Goal: Task Accomplishment & Management: Manage account settings

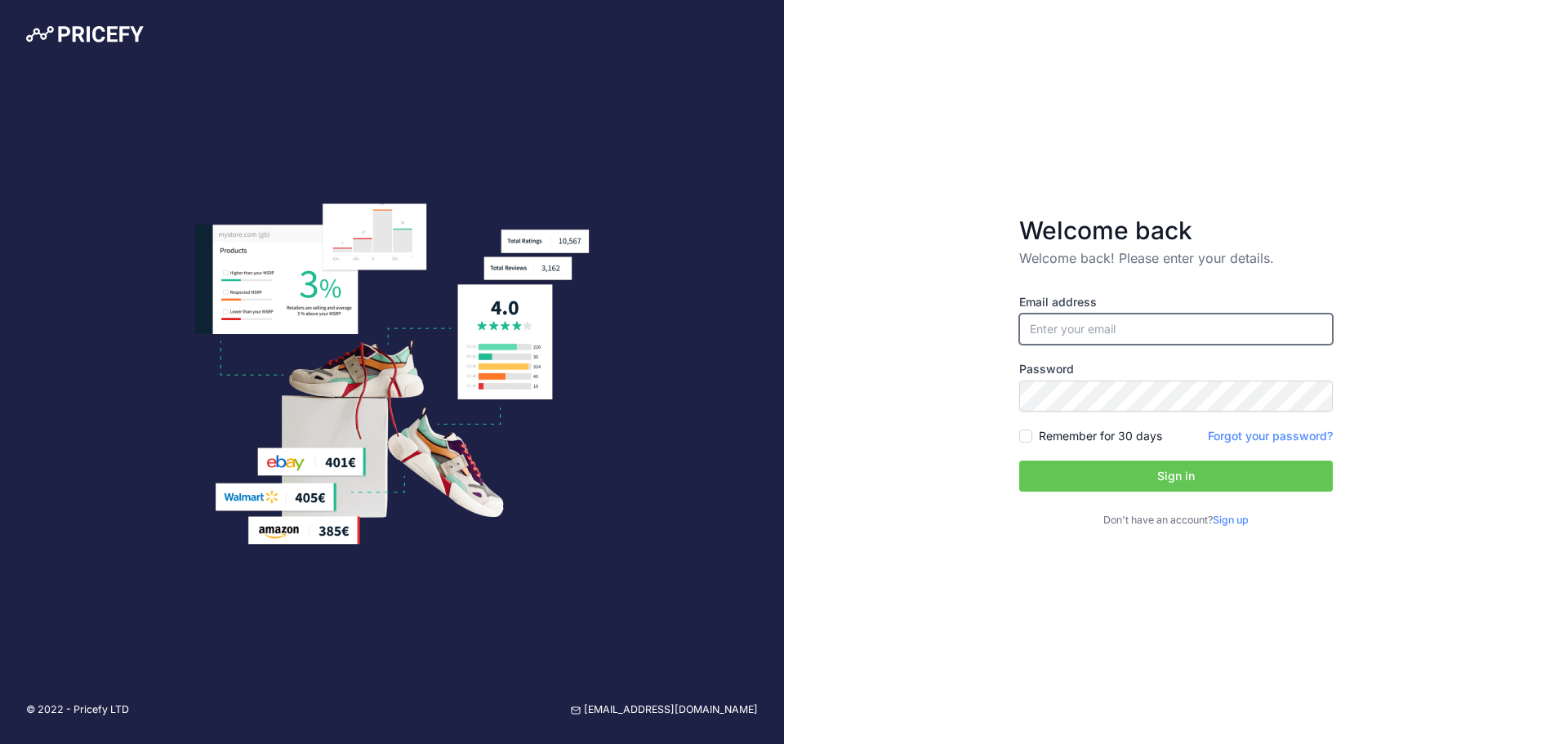
type input "[EMAIL_ADDRESS][DOMAIN_NAME]"
click at [1130, 480] on button "Sign in" at bounding box center [1176, 476] width 314 height 31
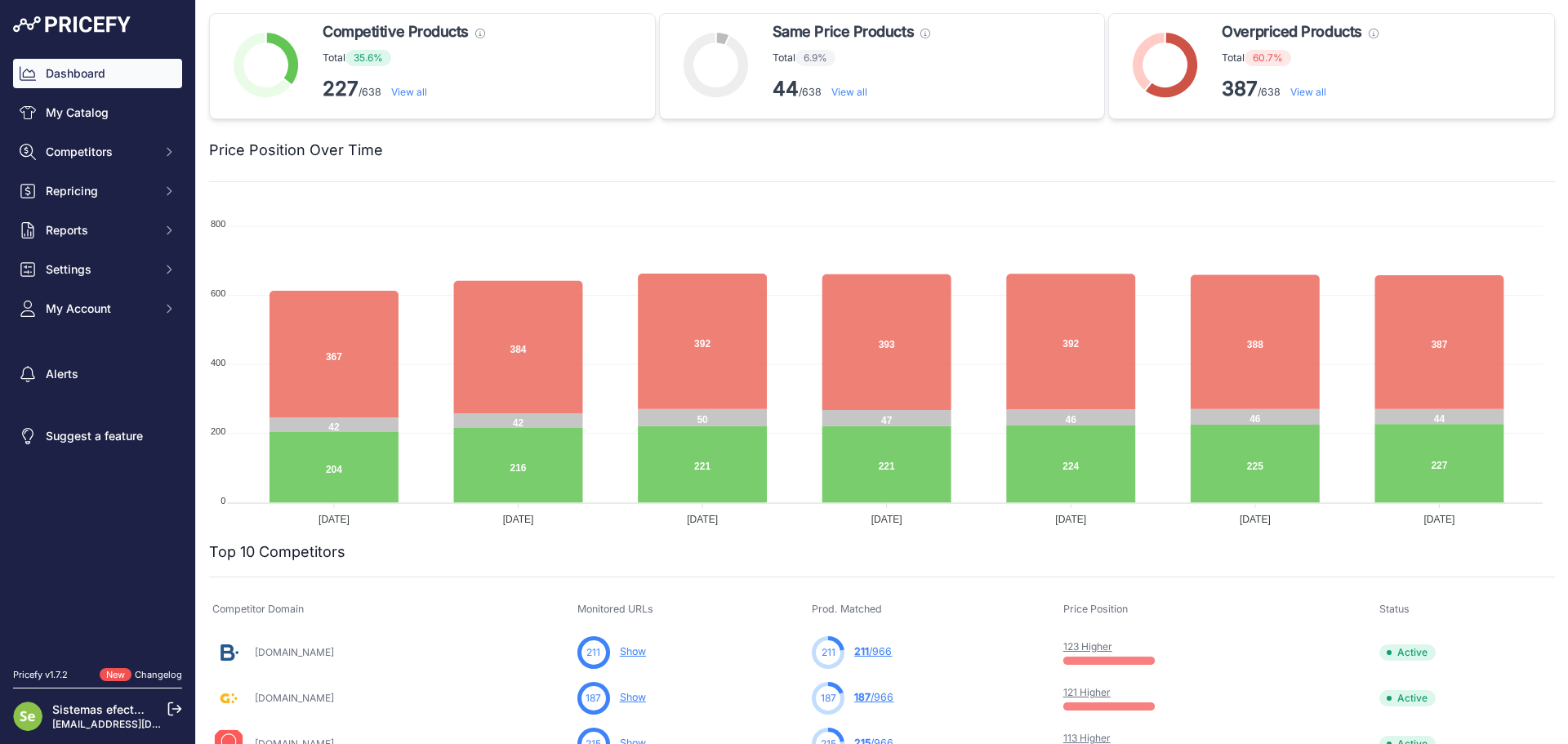
click at [99, 310] on span "My Account" at bounding box center [99, 308] width 107 height 17
click at [109, 368] on link "Users Management" at bounding box center [97, 369] width 169 height 28
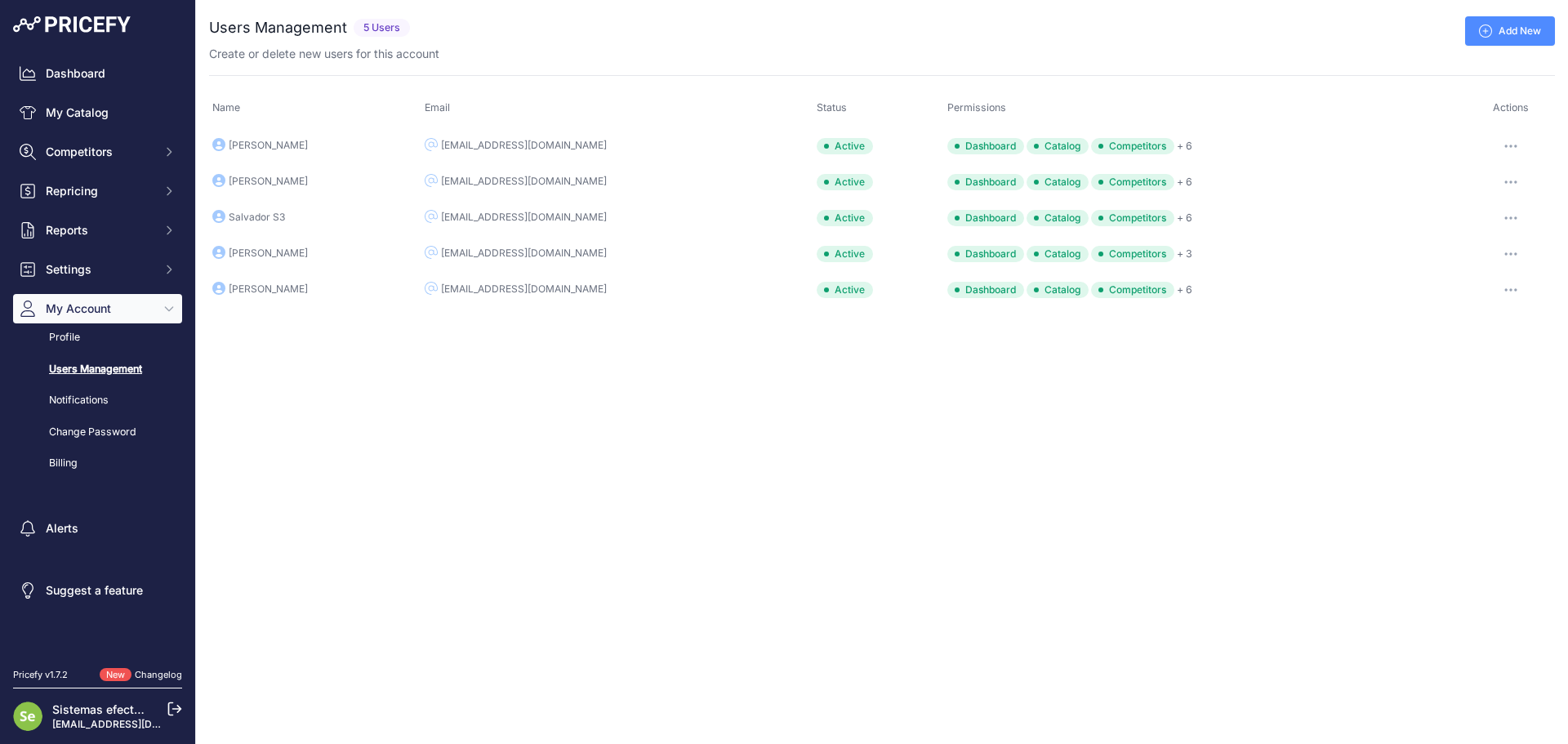
click at [1511, 30] on link "Add New" at bounding box center [1510, 31] width 90 height 29
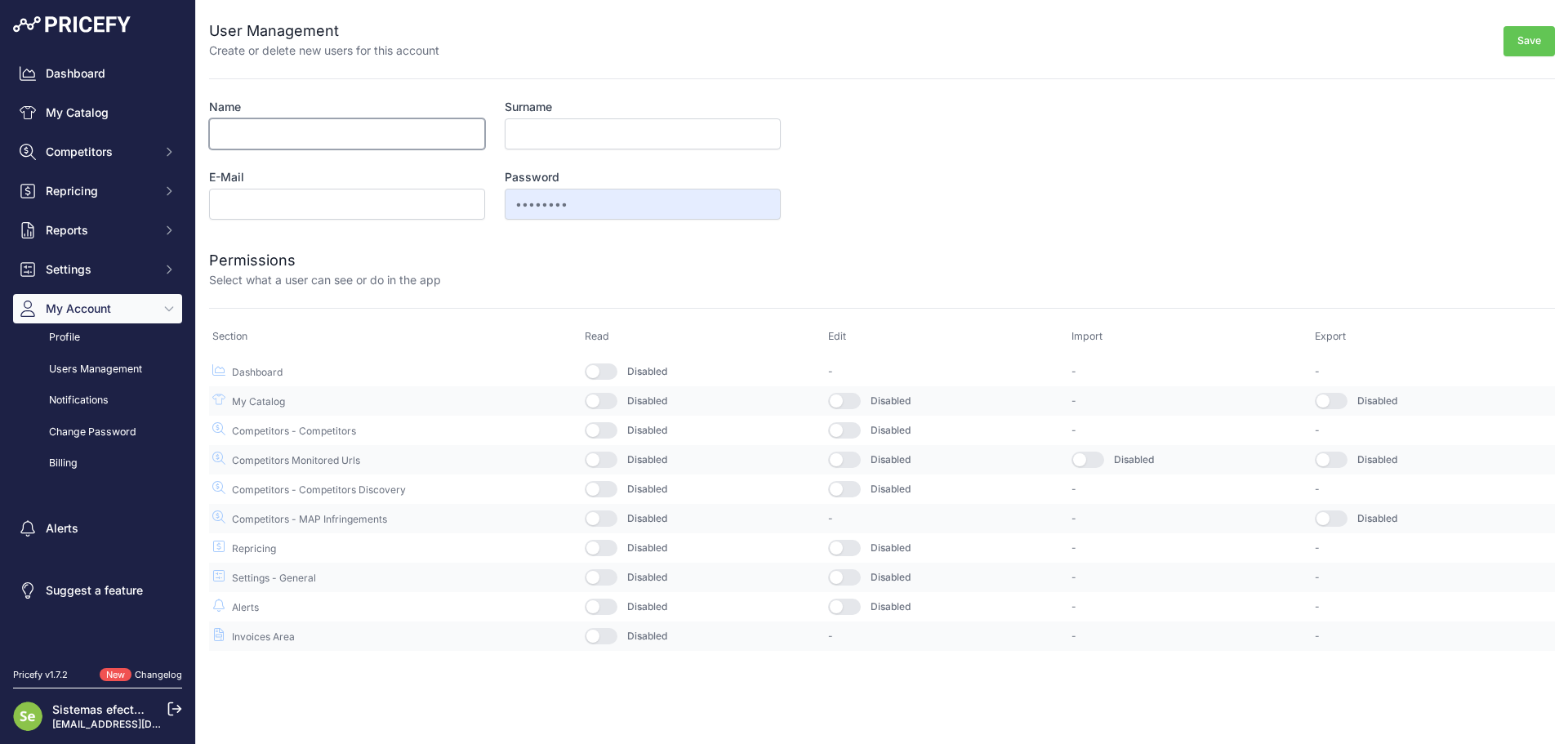
click at [386, 134] on input "Name" at bounding box center [346, 134] width 276 height 31
type input "David"
type input "Moreno"
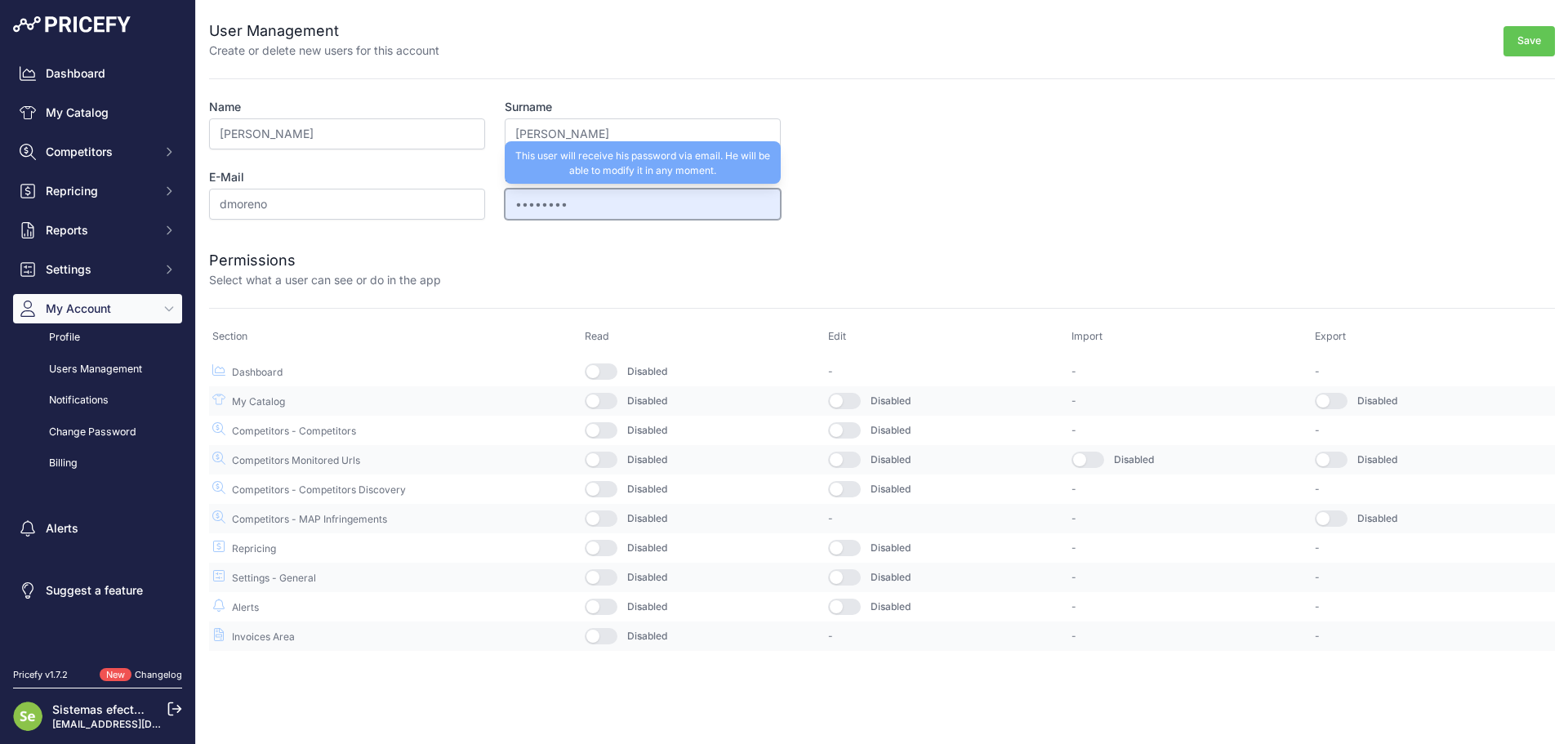
click at [675, 200] on input "••••••••" at bounding box center [642, 204] width 276 height 31
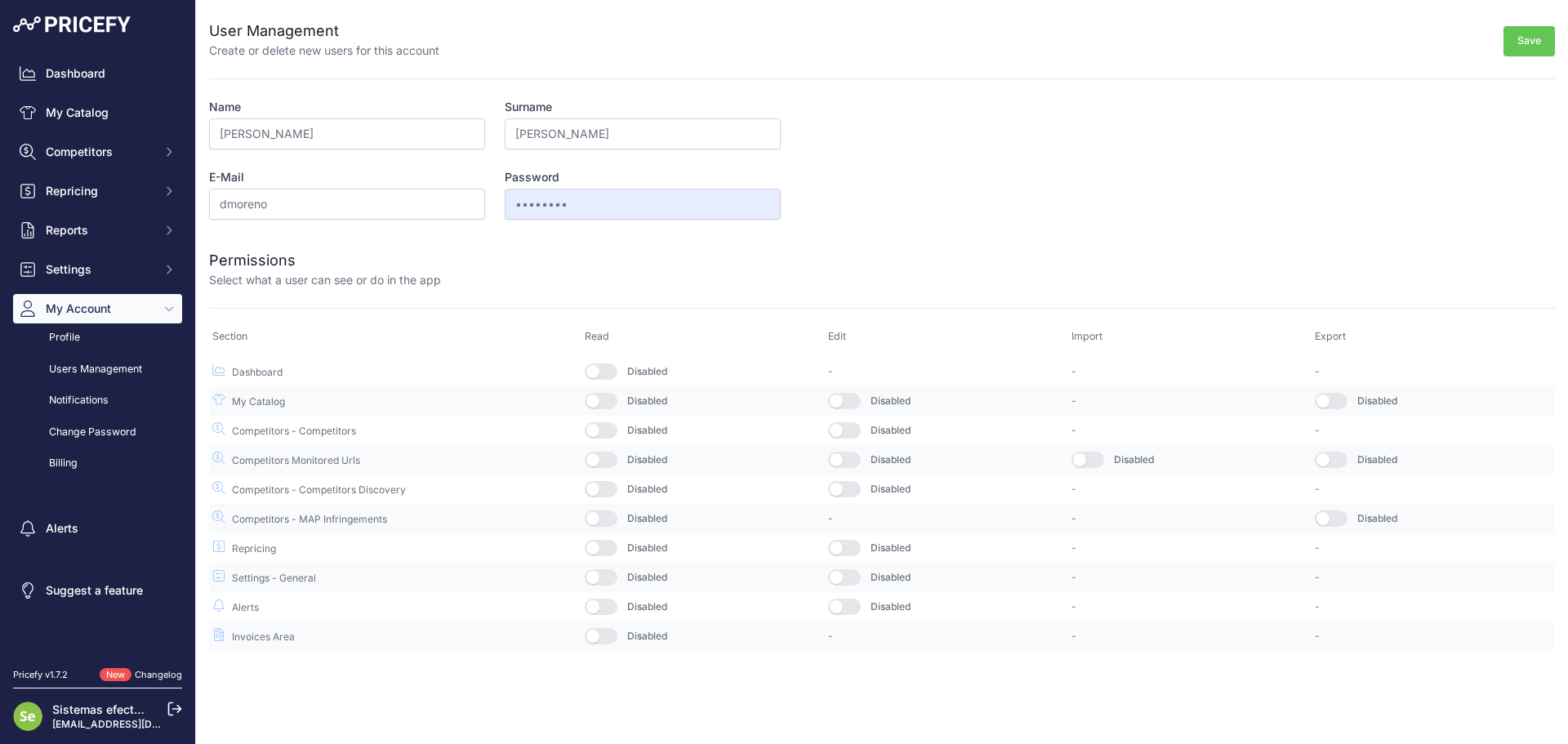
click at [959, 174] on form "User Management Create or delete new users for this account Save Name David Sur…" at bounding box center [882, 325] width 1345 height 651
click at [334, 190] on input "dmoreno" at bounding box center [346, 204] width 276 height 31
type input "[EMAIL_ADDRESS][DOMAIN_NAME]"
click at [613, 369] on button "button" at bounding box center [600, 372] width 32 height 17
click at [610, 398] on button "button" at bounding box center [600, 401] width 32 height 17
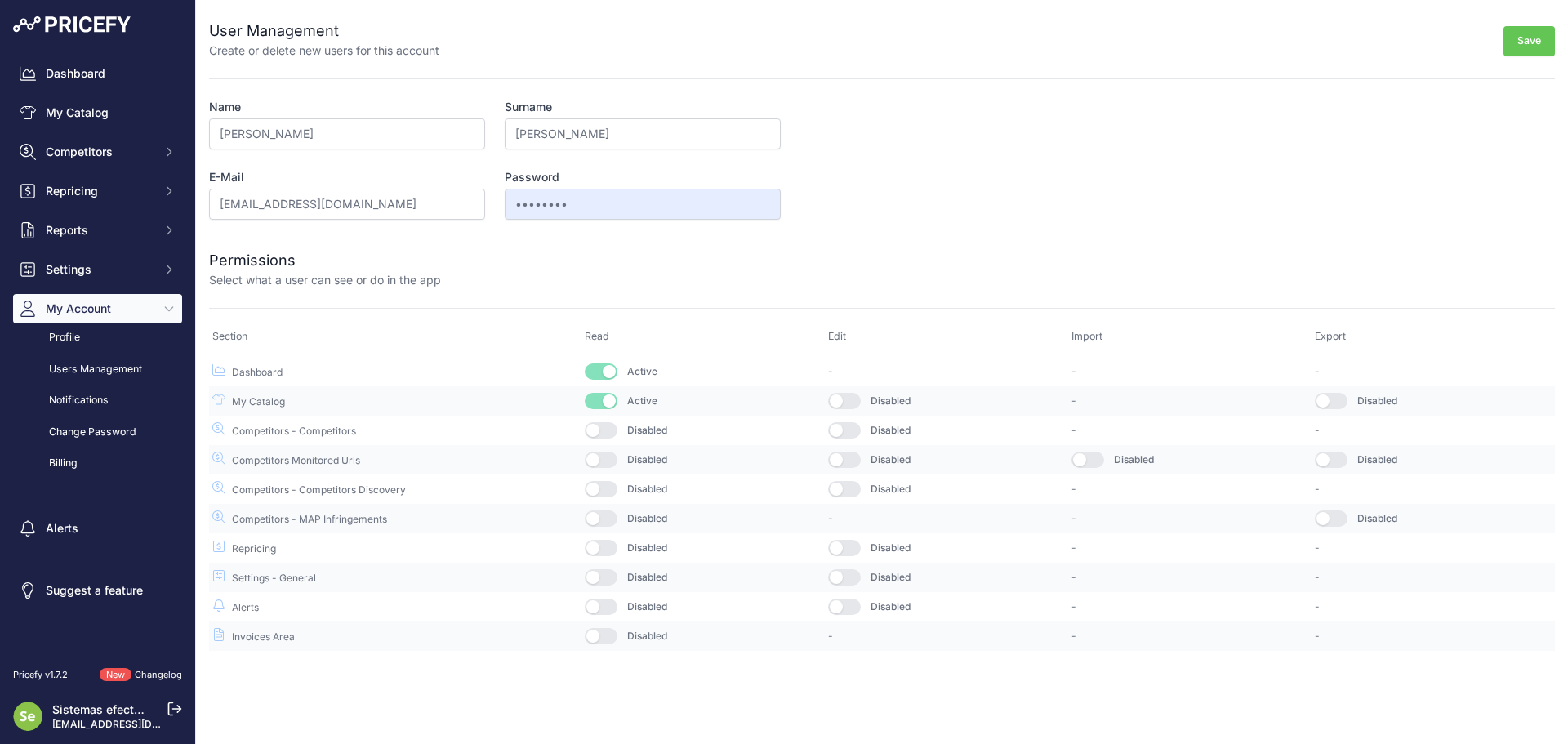
click at [607, 426] on button "button" at bounding box center [600, 429] width 32 height 17
click at [599, 463] on button "button" at bounding box center [600, 459] width 32 height 17
click at [598, 488] on button "button" at bounding box center [600, 488] width 32 height 17
click at [599, 520] on button "button" at bounding box center [600, 518] width 32 height 17
click at [600, 541] on button "button" at bounding box center [600, 547] width 32 height 17
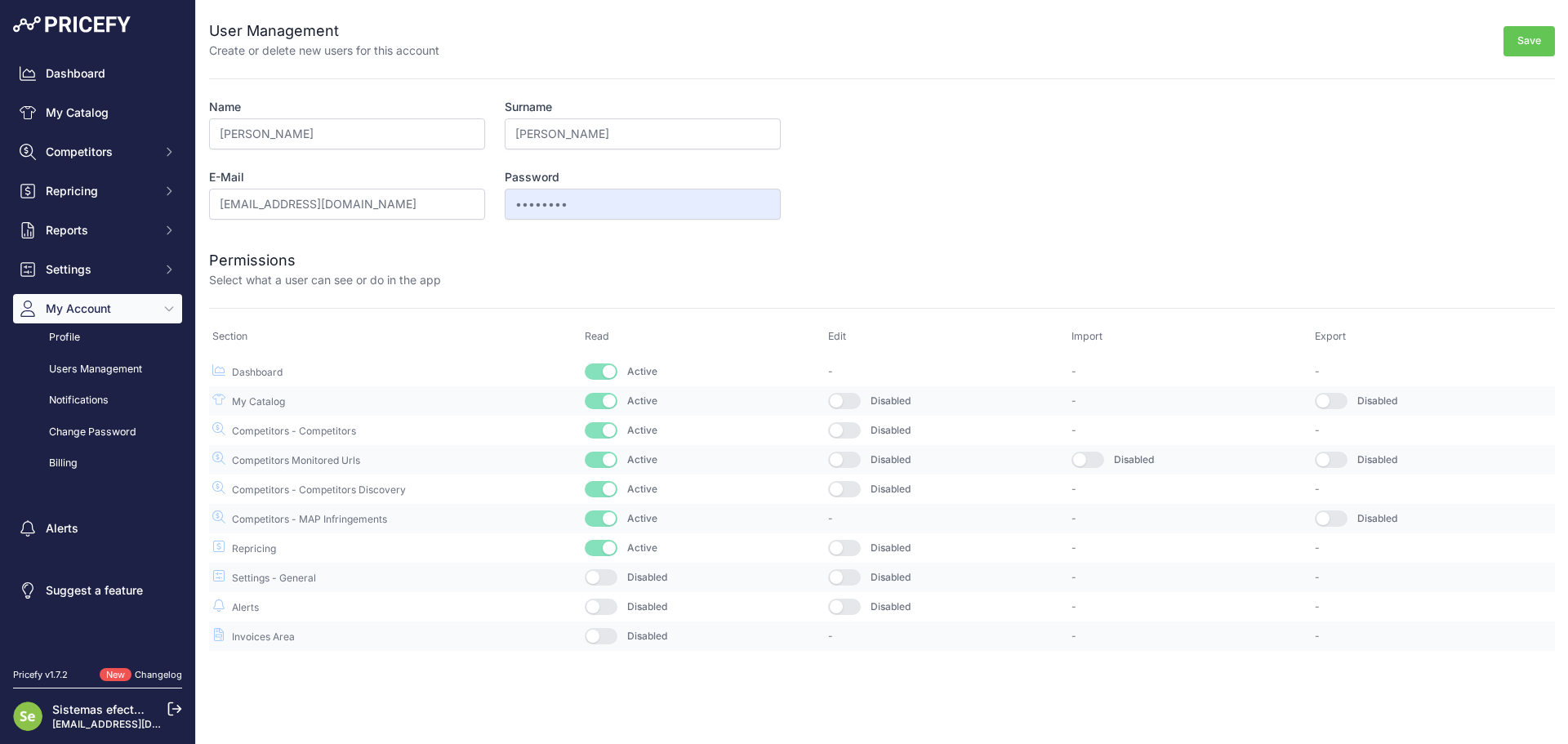
click at [606, 577] on button "button" at bounding box center [600, 576] width 32 height 17
click at [603, 605] on button "button" at bounding box center [600, 606] width 32 height 17
click at [841, 611] on button "button" at bounding box center [843, 606] width 32 height 17
click at [846, 580] on button "button" at bounding box center [843, 576] width 32 height 17
click at [852, 545] on button "button" at bounding box center [843, 547] width 32 height 17
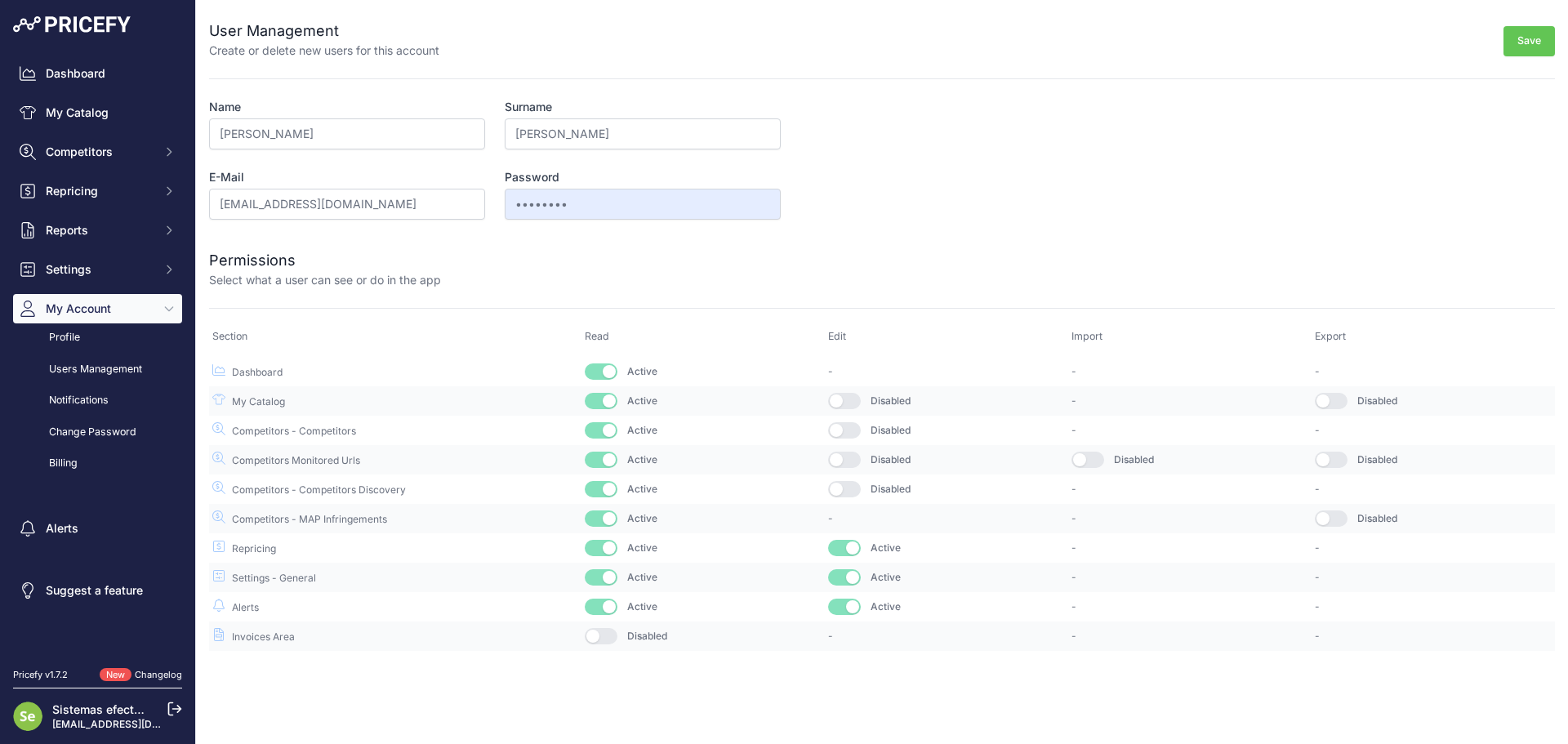
click at [843, 494] on button "button" at bounding box center [843, 488] width 32 height 17
drag, startPoint x: 844, startPoint y: 460, endPoint x: 850, endPoint y: 429, distance: 31.6
click at [844, 459] on button "button" at bounding box center [843, 459] width 32 height 17
click at [851, 422] on button "button" at bounding box center [843, 429] width 32 height 17
click at [844, 402] on button "button" at bounding box center [843, 401] width 32 height 17
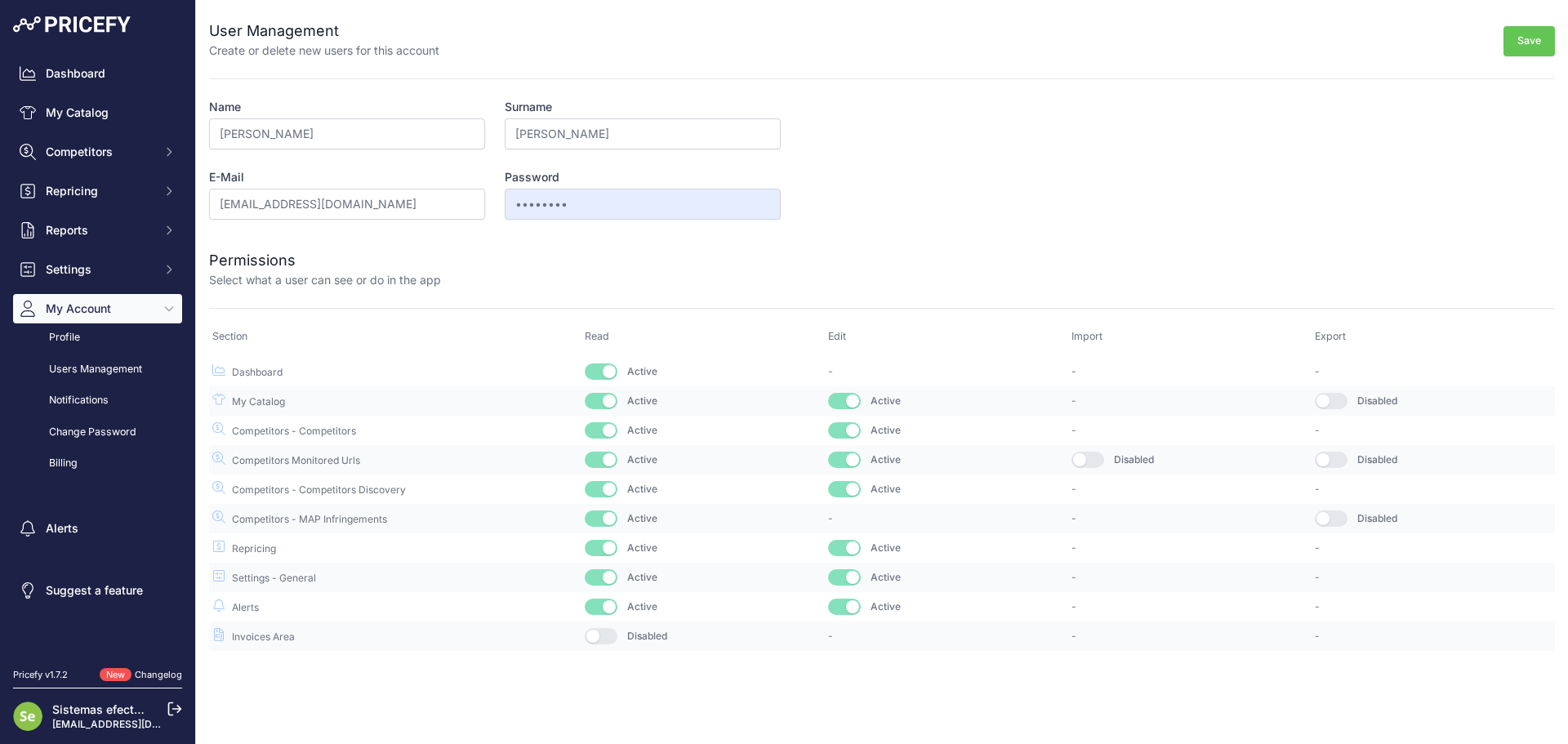
click at [1094, 463] on button "button" at bounding box center [1087, 459] width 32 height 17
click at [1322, 398] on button "button" at bounding box center [1331, 401] width 32 height 17
click at [1323, 466] on button "button" at bounding box center [1331, 459] width 32 height 17
click at [1331, 520] on button "button" at bounding box center [1331, 518] width 32 height 17
click at [1536, 43] on button "Save" at bounding box center [1529, 41] width 51 height 30
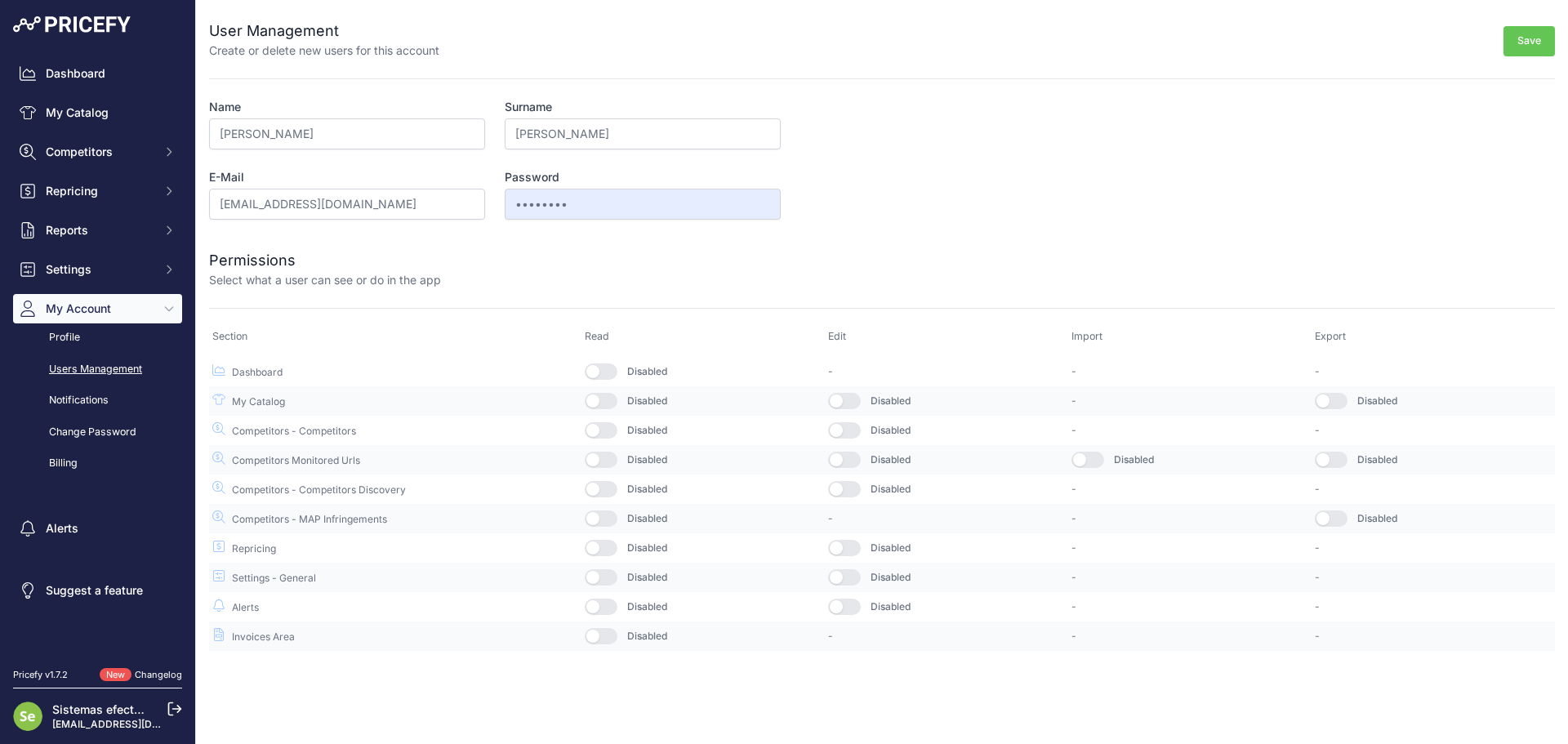
click at [91, 368] on link "Users Management" at bounding box center [97, 369] width 169 height 28
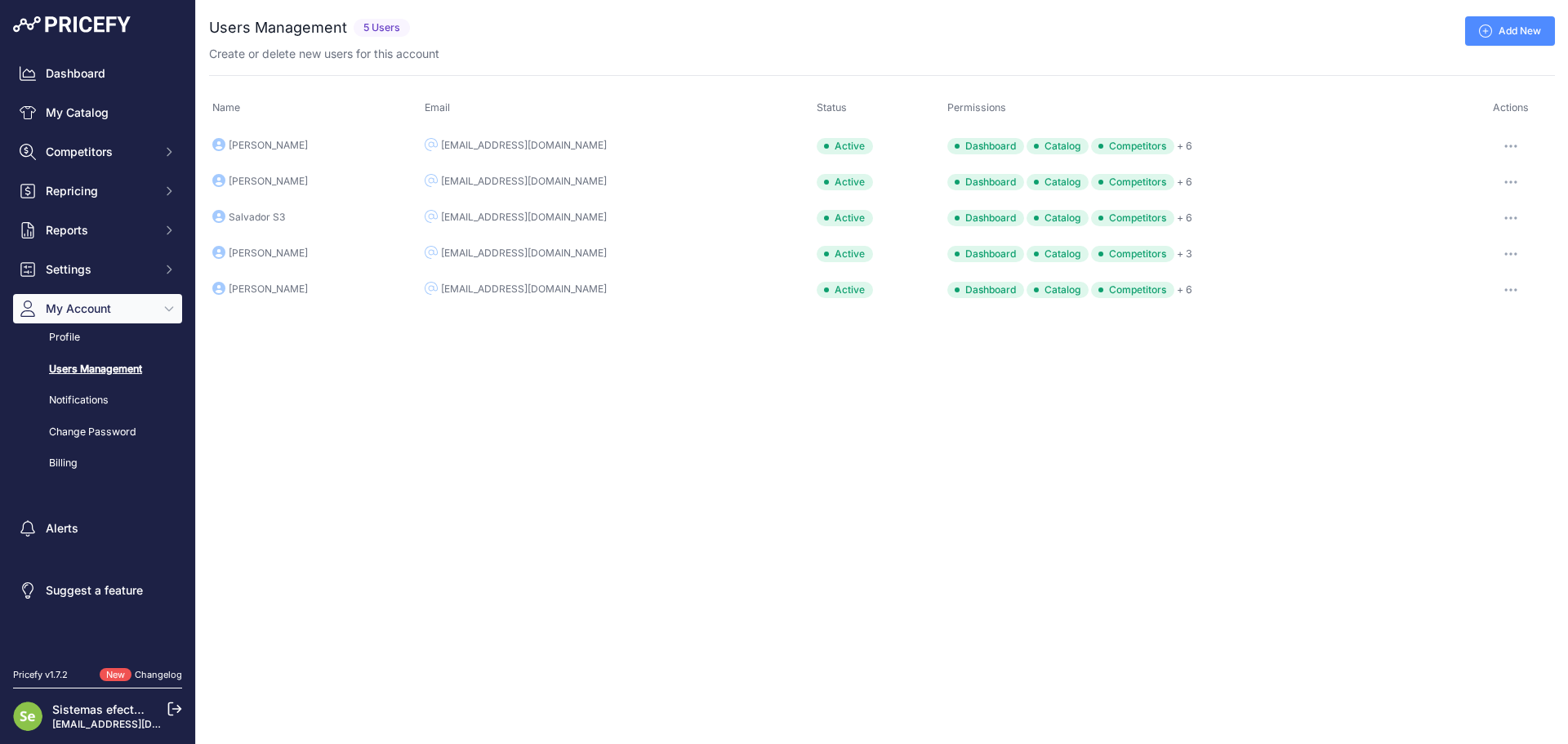
click at [265, 145] on div "Jordi Siscar" at bounding box center [268, 145] width 79 height 13
click at [1497, 141] on button "button" at bounding box center [1510, 145] width 32 height 23
click at [1480, 178] on link "Edit" at bounding box center [1498, 180] width 105 height 26
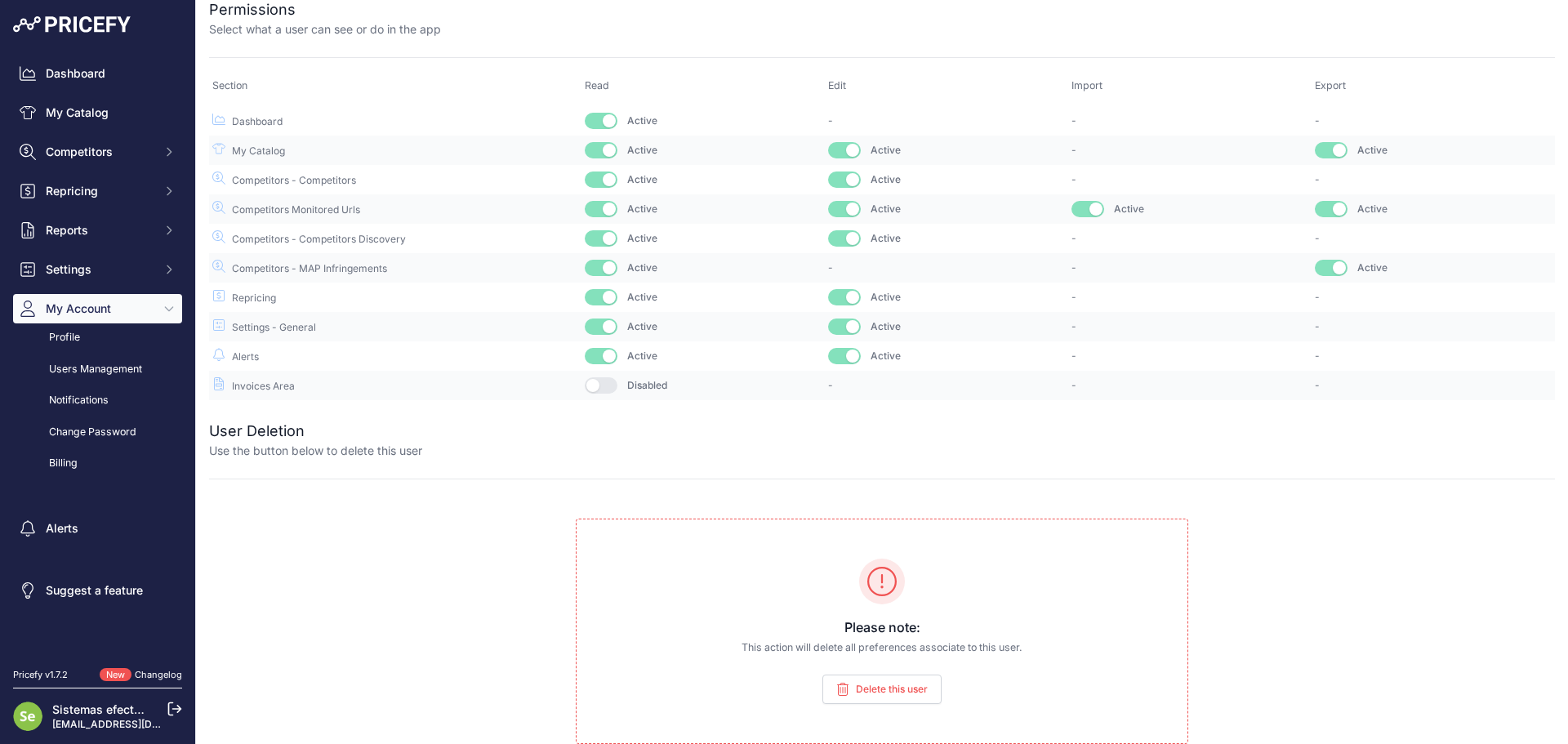
scroll to position [6, 0]
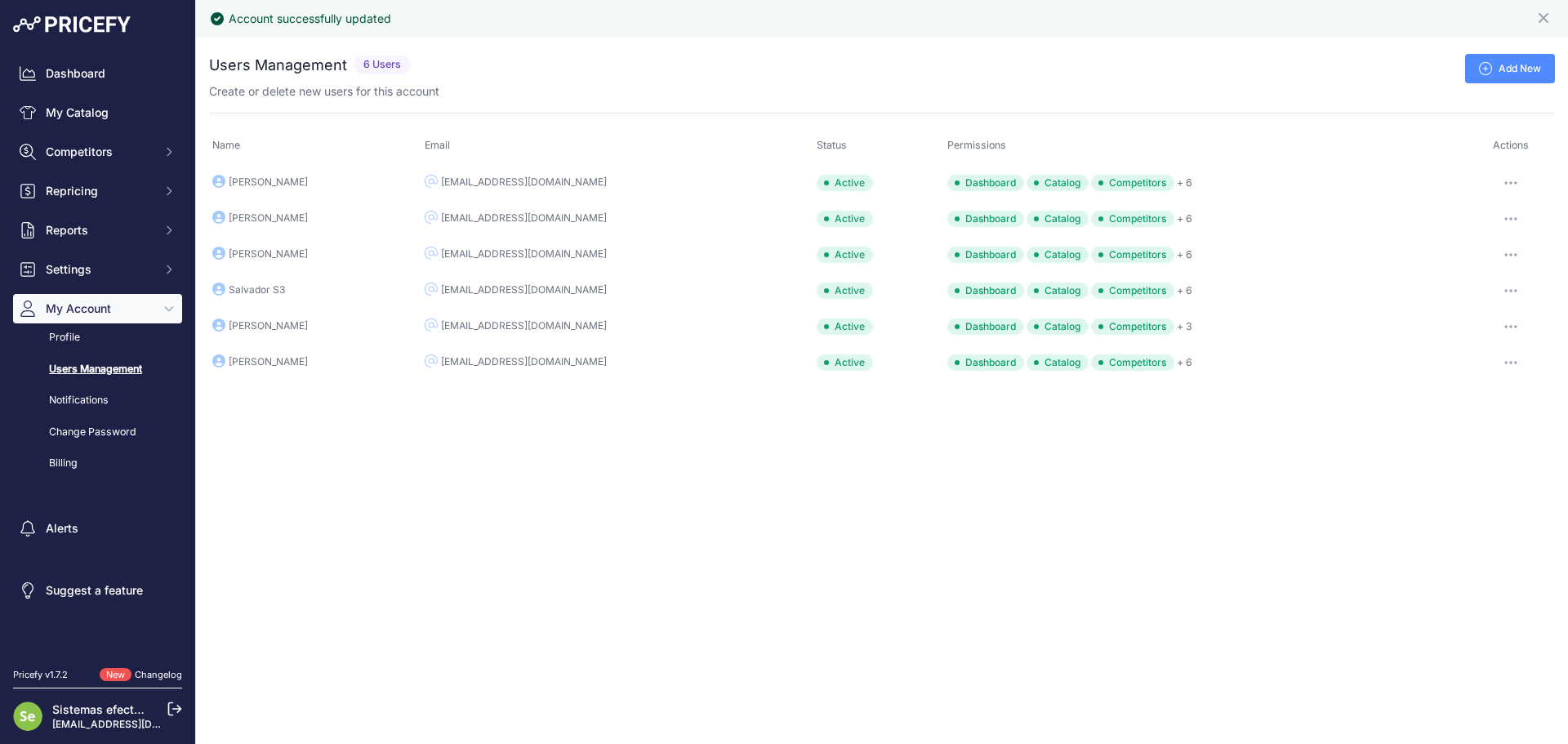
click at [761, 65] on div "Add New" at bounding box center [986, 69] width 1138 height 29
